Goal: Transaction & Acquisition: Purchase product/service

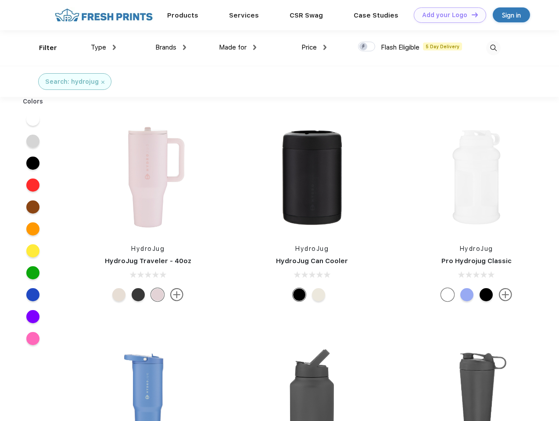
click at [446, 15] on link "Add your Logo Design Tool" at bounding box center [450, 14] width 72 height 15
click at [0, 0] on div "Design Tool" at bounding box center [0, 0] width 0 height 0
click at [471, 14] on link "Add your Logo Design Tool" at bounding box center [450, 14] width 72 height 15
click at [42, 48] on div "Filter" at bounding box center [48, 48] width 18 height 10
click at [103, 47] on span "Type" at bounding box center [98, 47] width 15 height 8
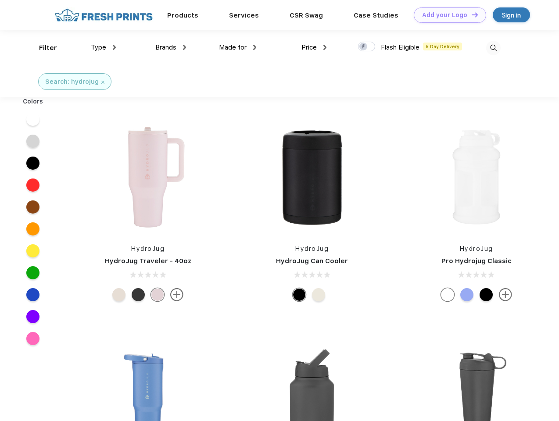
click at [171, 47] on span "Brands" at bounding box center [165, 47] width 21 height 8
click at [238, 47] on span "Made for" at bounding box center [233, 47] width 28 height 8
click at [314, 47] on span "Price" at bounding box center [308, 47] width 15 height 8
click at [367, 47] on div at bounding box center [366, 47] width 17 height 10
click at [364, 47] on input "checkbox" at bounding box center [361, 44] width 6 height 6
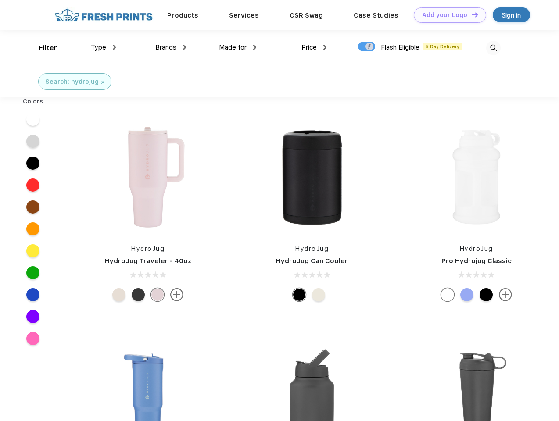
click at [493, 48] on img at bounding box center [493, 48] width 14 height 14
